Goal: Check status: Check status

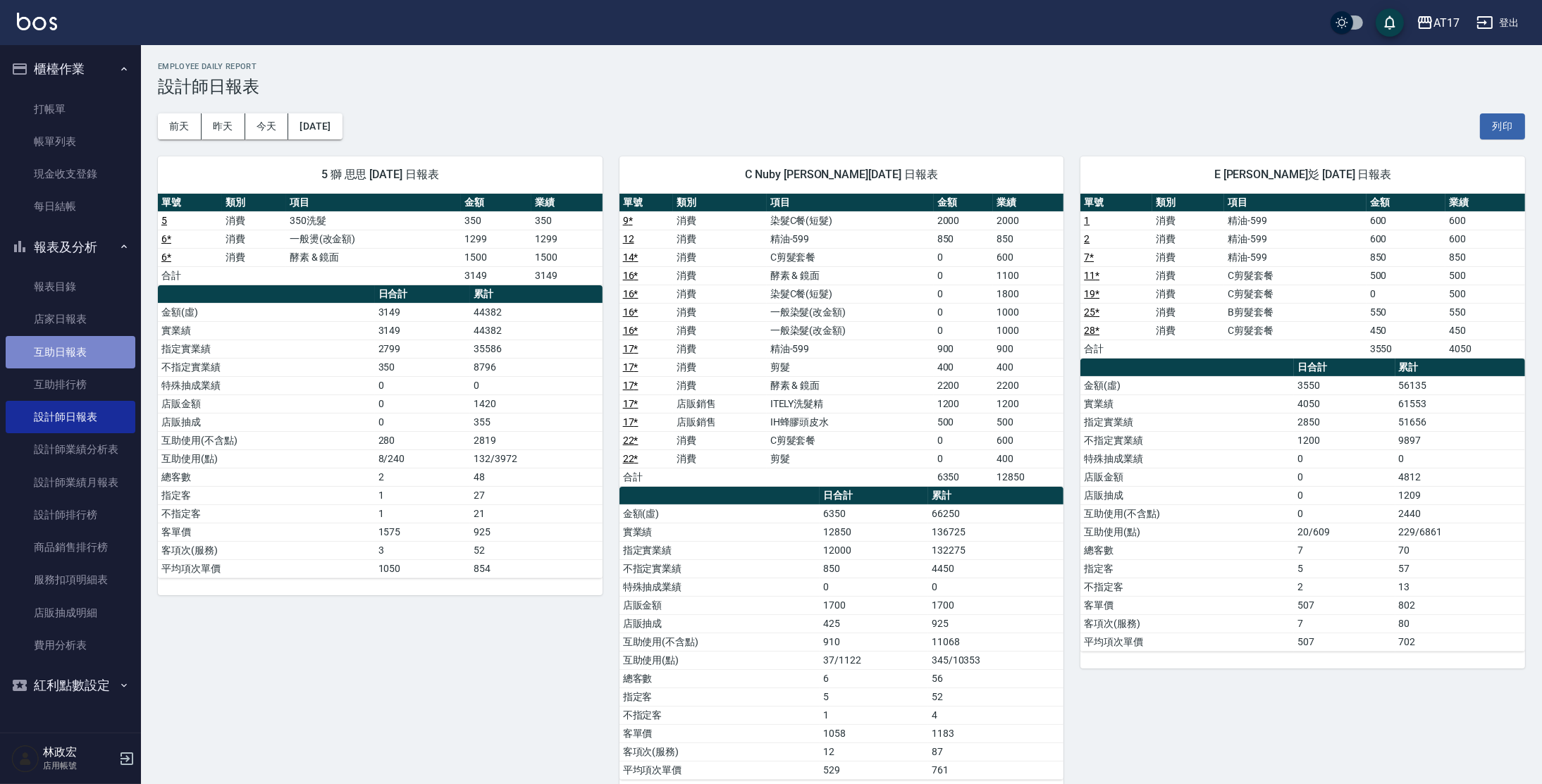
click at [96, 355] on link "互助日報表" at bounding box center [70, 352] width 129 height 33
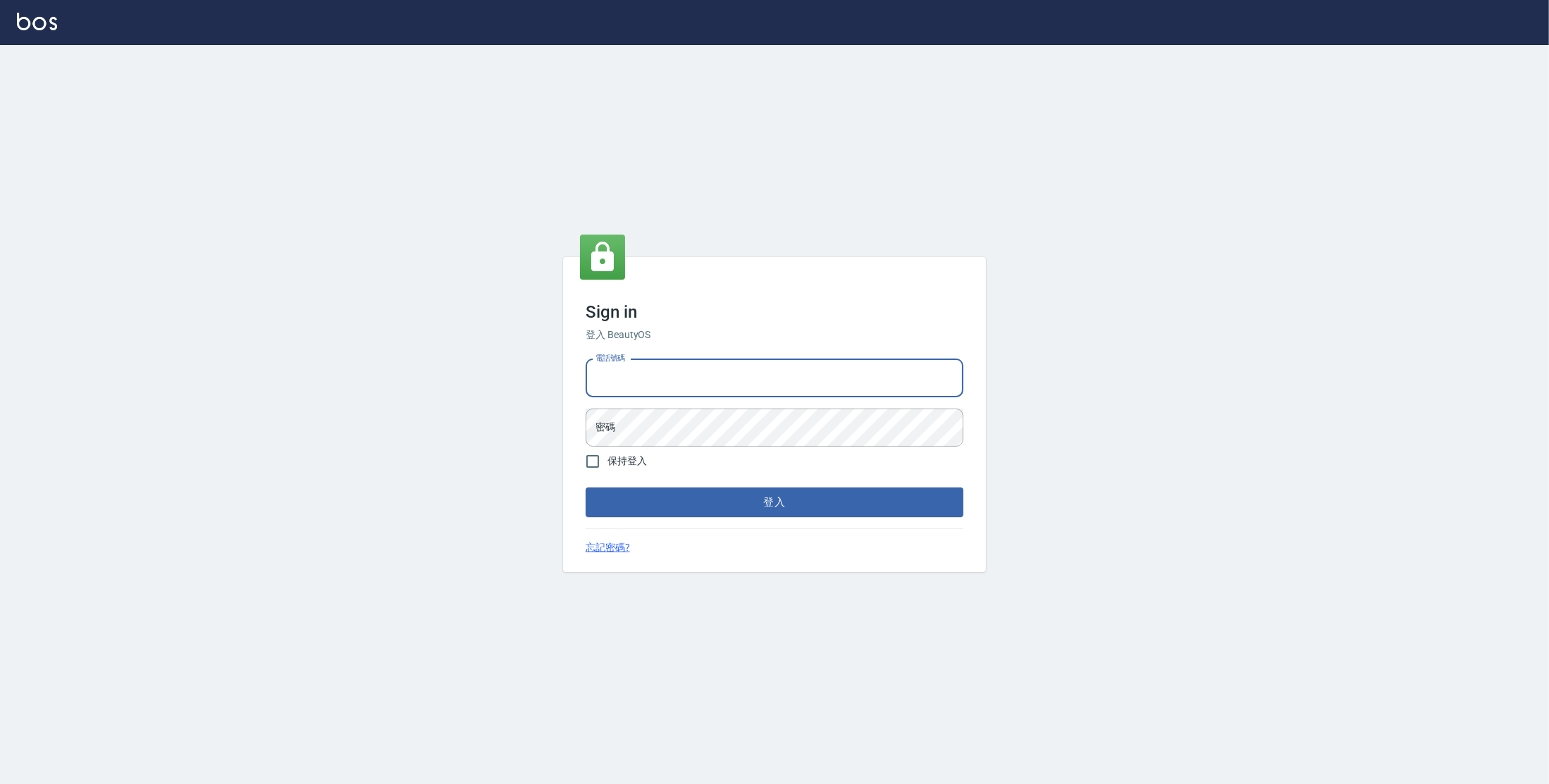
click at [658, 388] on input "電話號碼" at bounding box center [774, 378] width 378 height 38
type input "0977380821"
drag, startPoint x: 650, startPoint y: 379, endPoint x: 585, endPoint y: 381, distance: 65.0
click at [585, 381] on div "電話號碼 [PHONE_NUMBER] 電話號碼 密碼 密碼" at bounding box center [774, 402] width 389 height 98
click at [585, 488] on button "登入" at bounding box center [774, 503] width 378 height 30
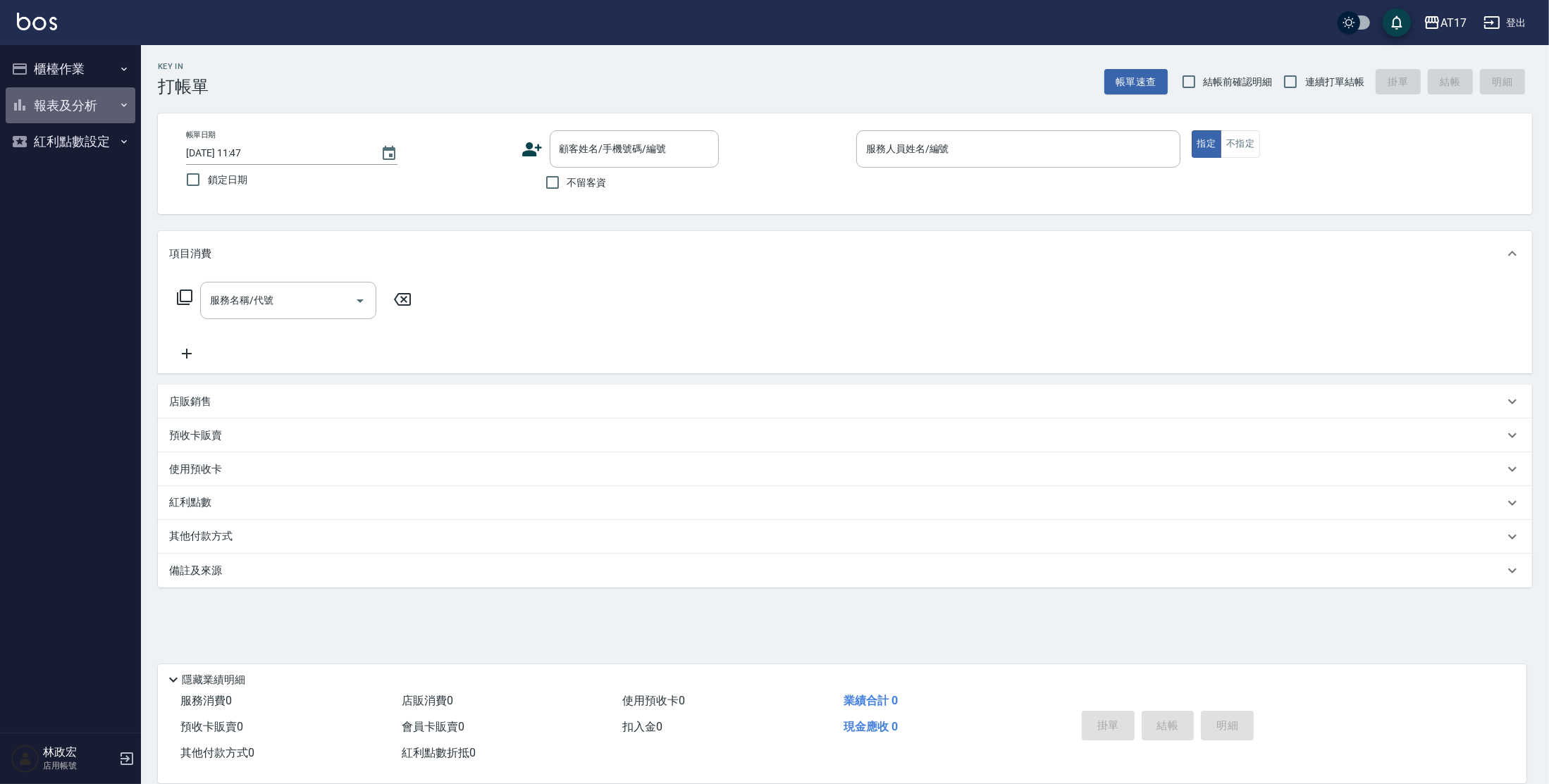
click at [71, 109] on button "報表及分析" at bounding box center [70, 105] width 129 height 37
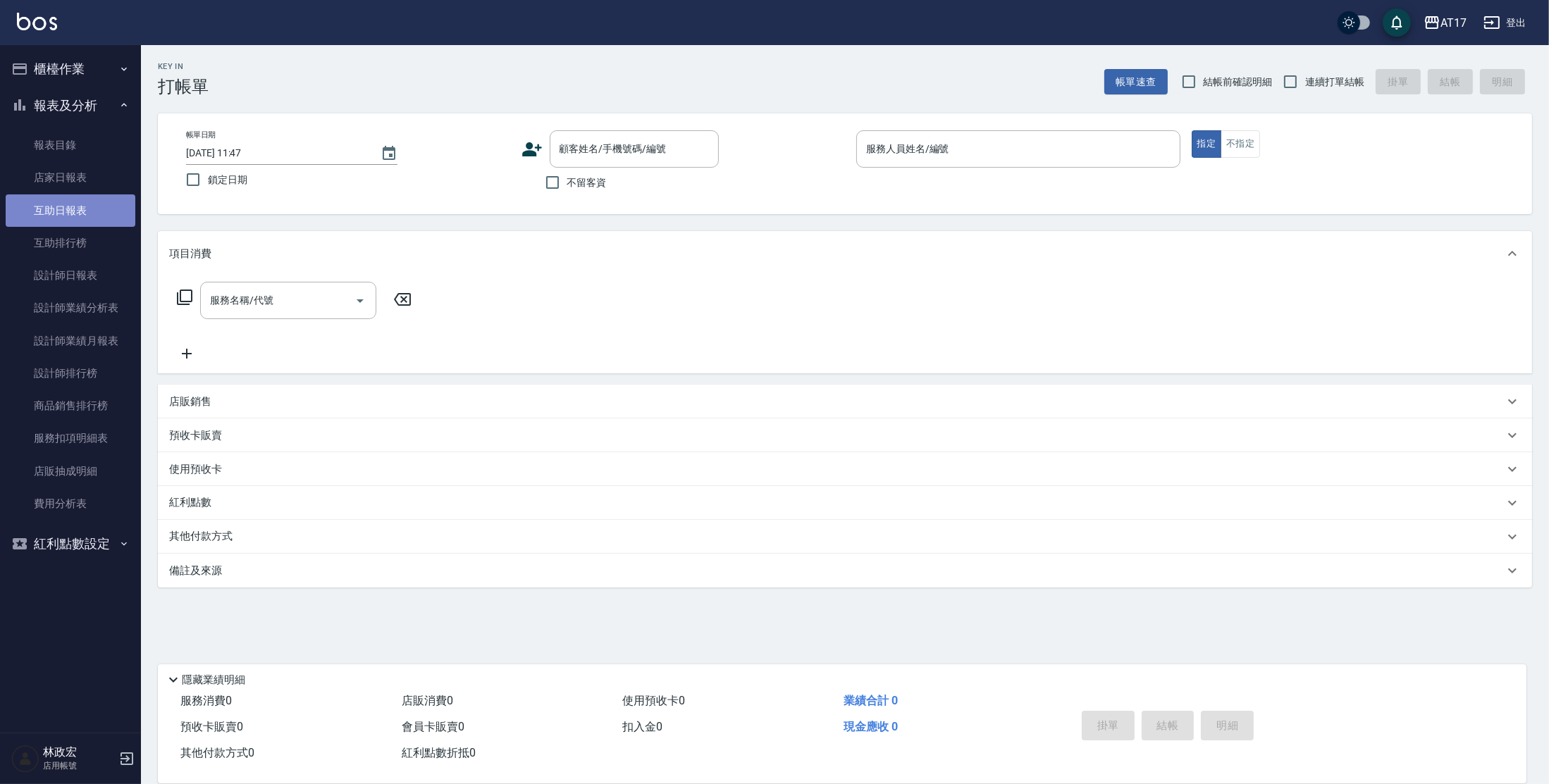
click at [88, 207] on link "互助日報表" at bounding box center [70, 210] width 129 height 33
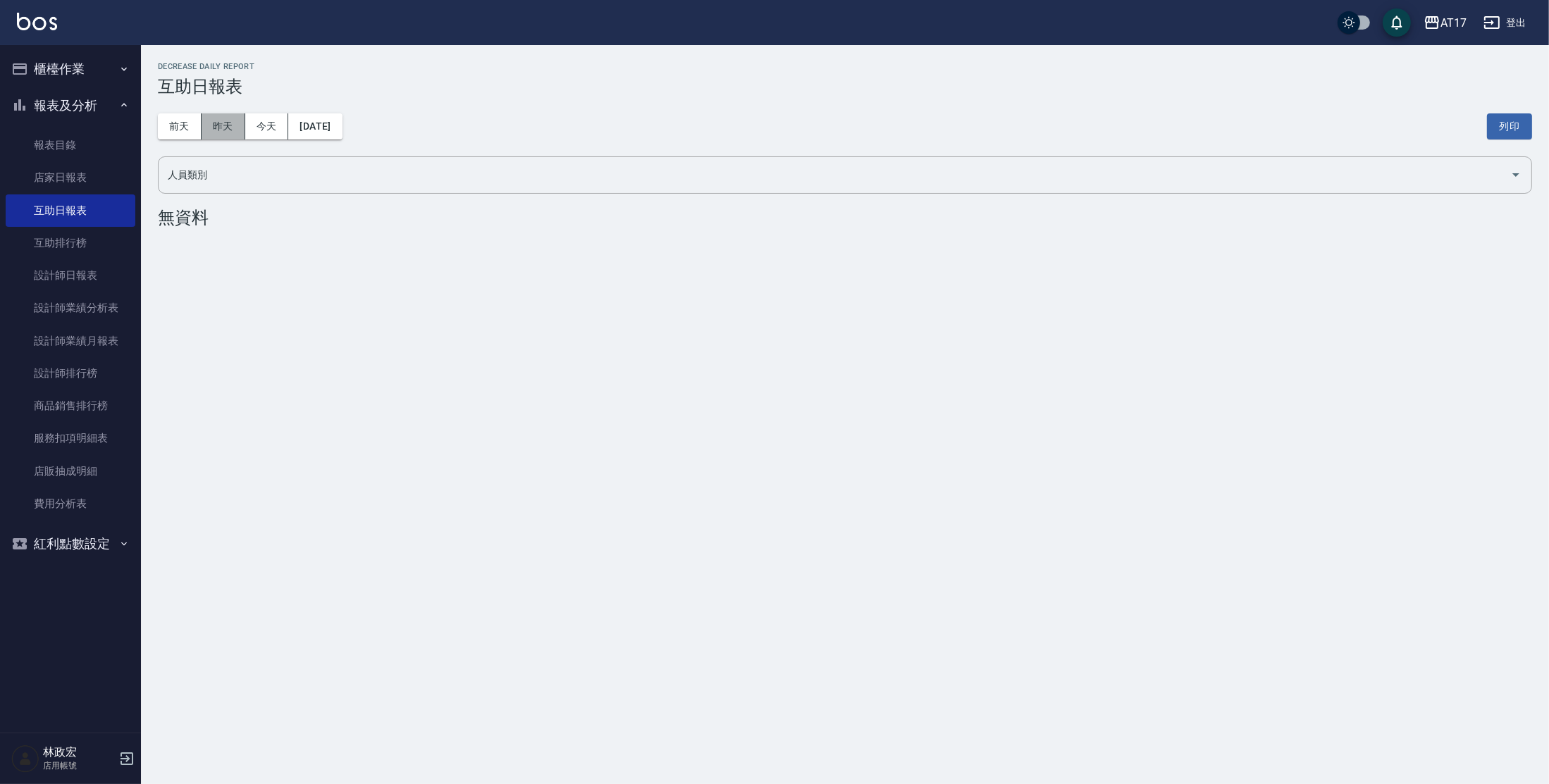
click at [229, 122] on button "昨天" at bounding box center [223, 127] width 44 height 26
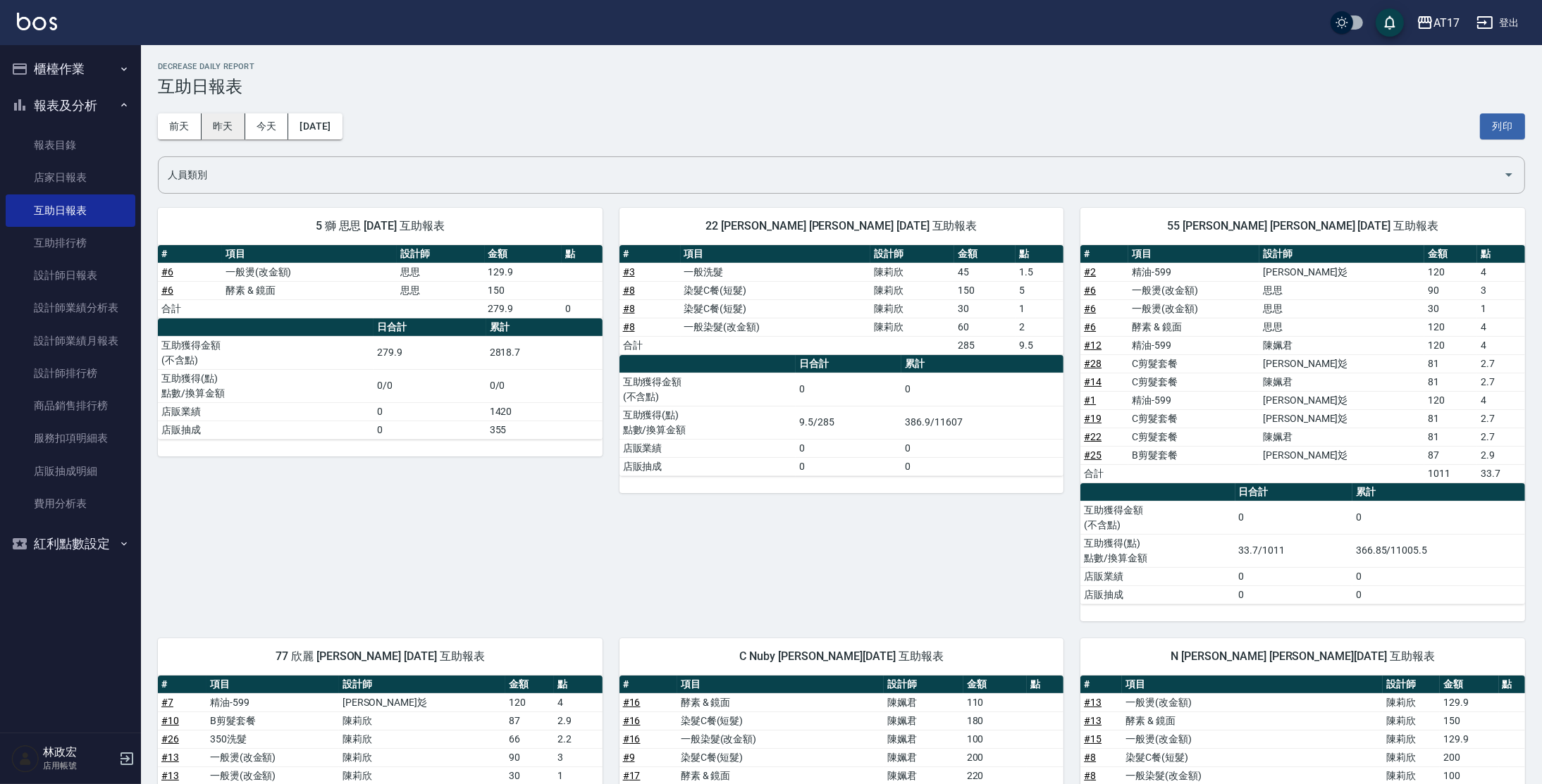
click at [214, 127] on button "昨天" at bounding box center [223, 127] width 44 height 26
click at [189, 126] on button "前天" at bounding box center [179, 127] width 44 height 26
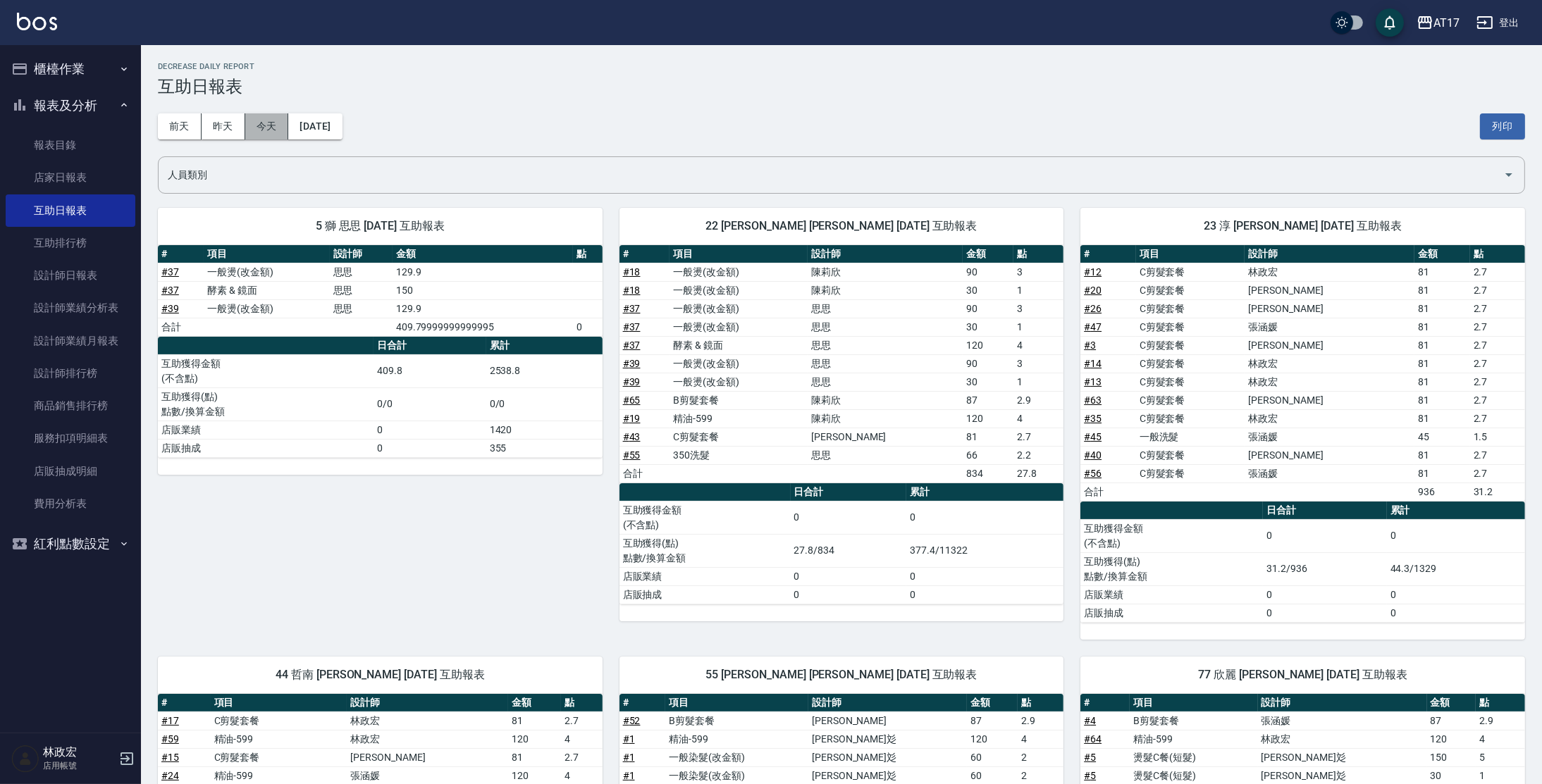
click at [259, 131] on button "今天" at bounding box center [266, 127] width 44 height 26
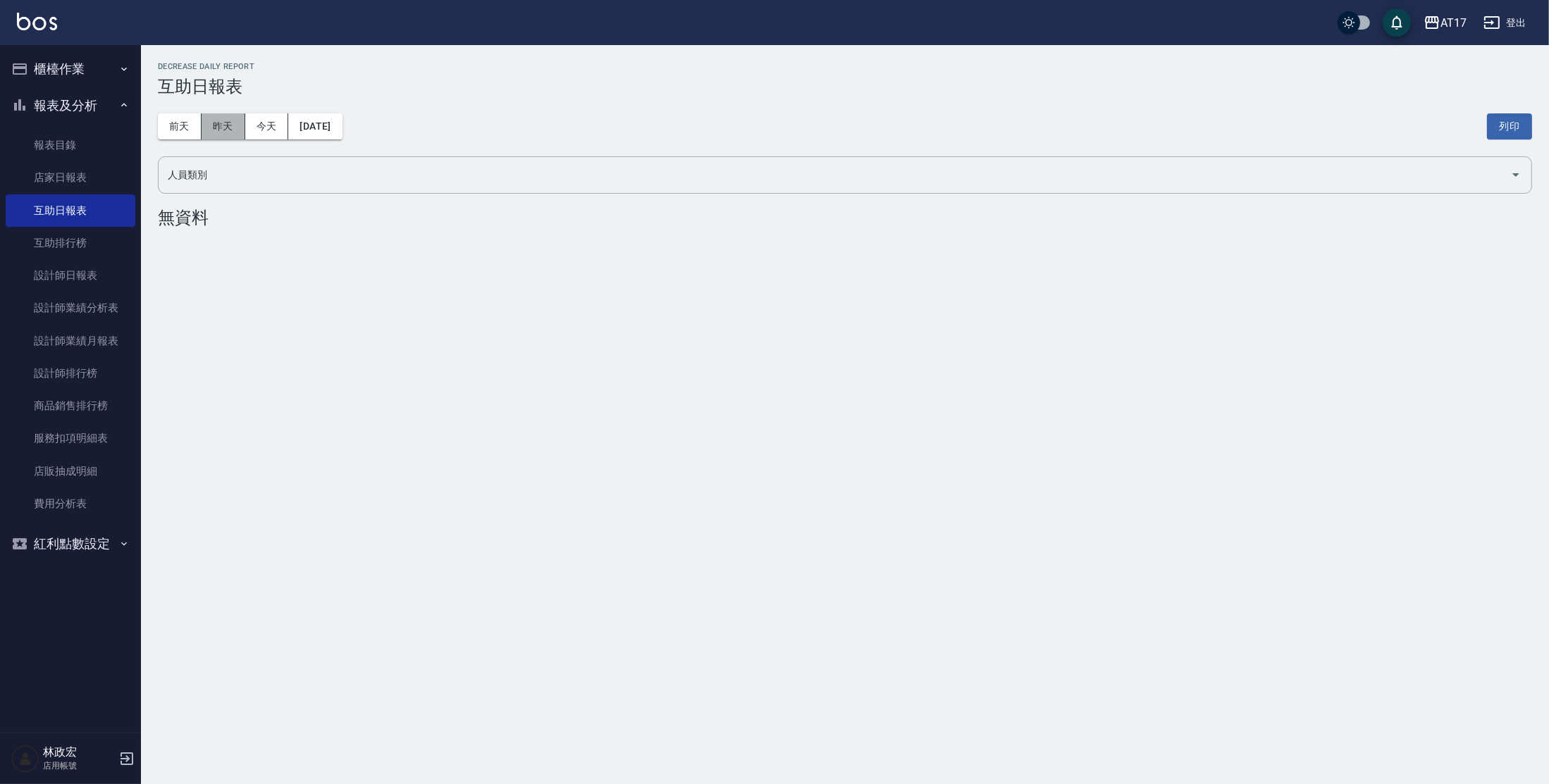
click at [242, 130] on button "昨天" at bounding box center [223, 127] width 44 height 26
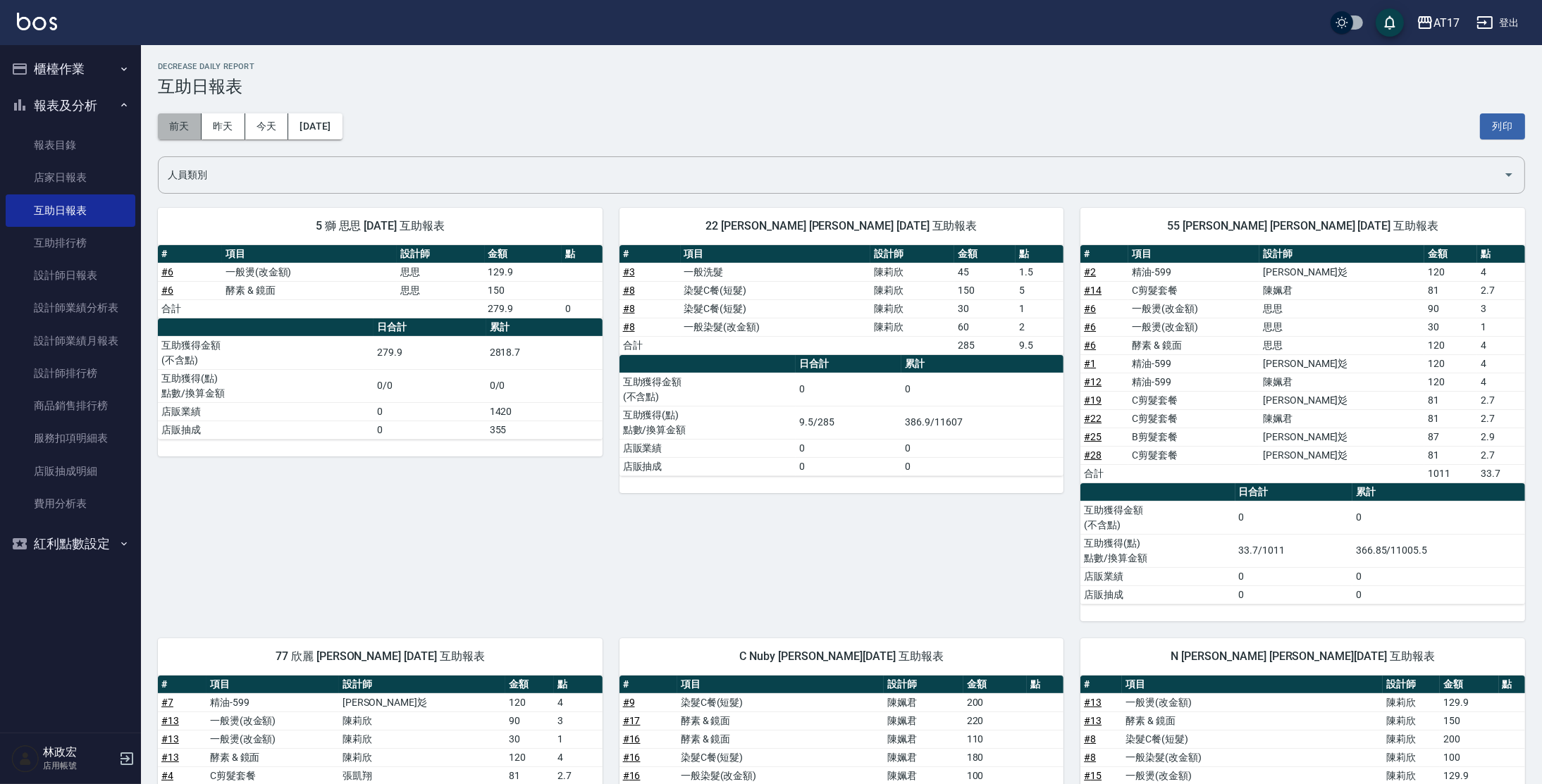
click at [196, 128] on button "前天" at bounding box center [179, 127] width 44 height 26
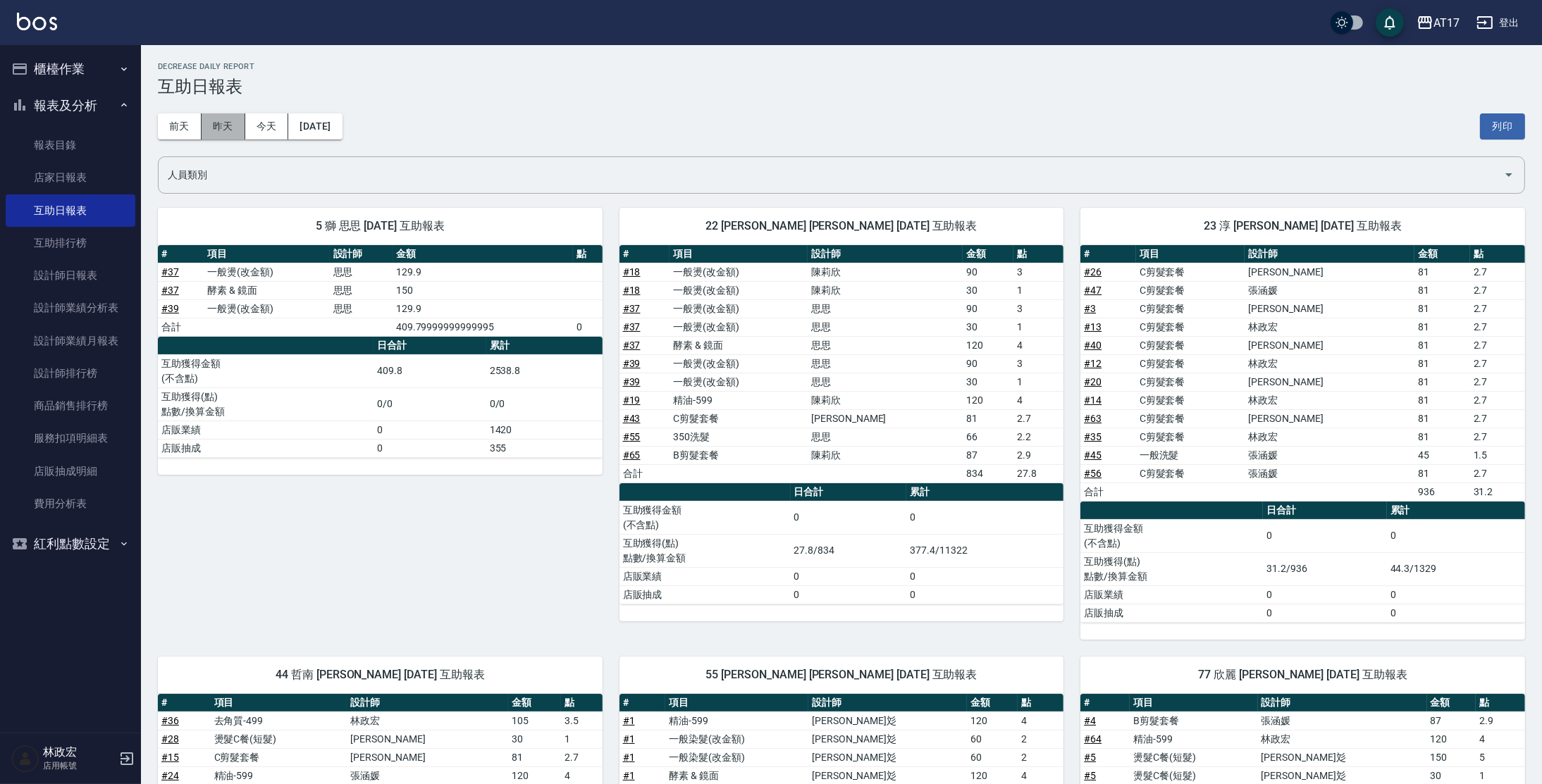
click at [238, 124] on button "昨天" at bounding box center [223, 127] width 44 height 26
